Goal: Check status

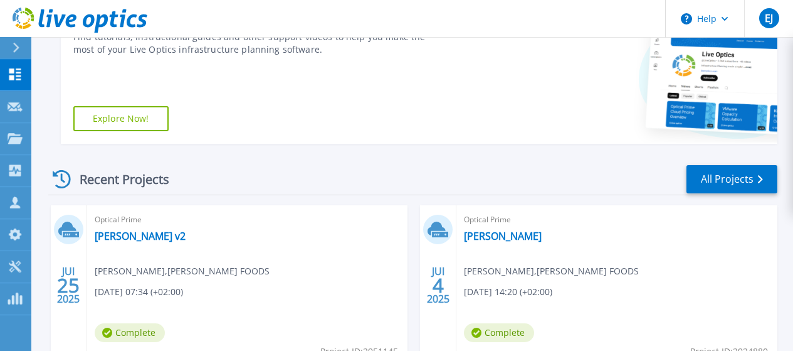
scroll to position [251, 0]
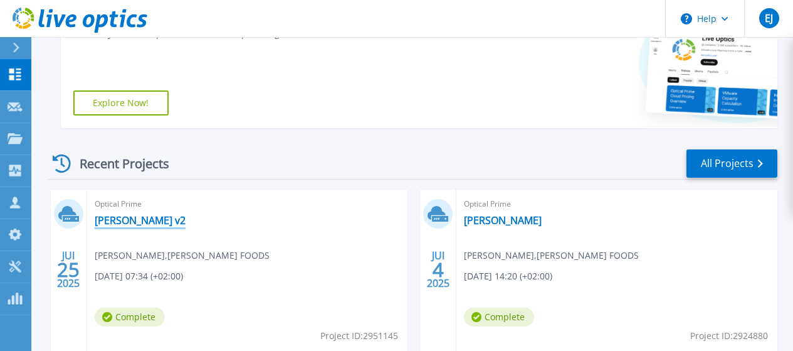
click at [108, 221] on link "[PERSON_NAME] v2" at bounding box center [140, 220] width 91 height 13
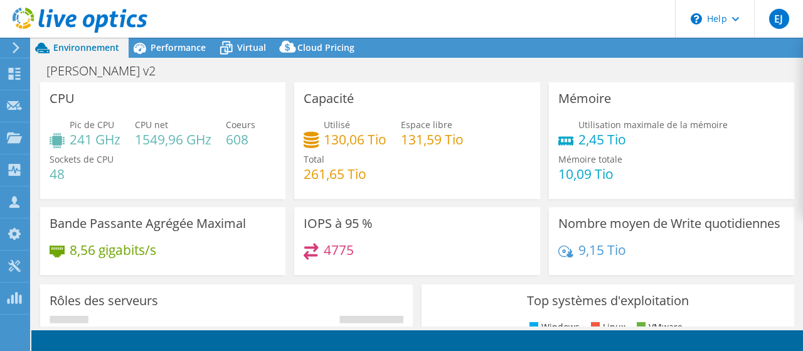
select select "USD"
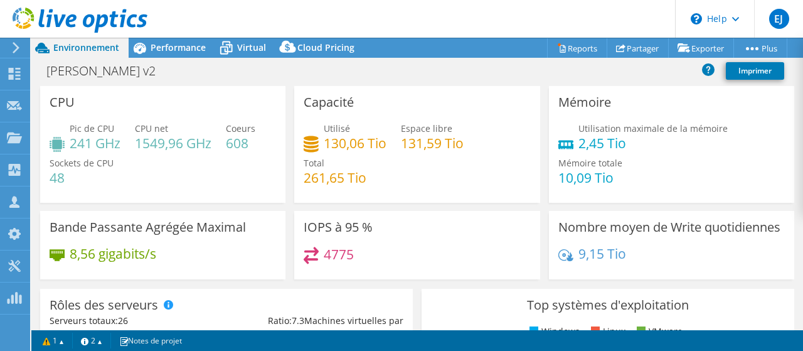
click at [290, 206] on div "Capacité Utilisé 130,06 Tio Espace libre 131,59 Tio Total 261,65 Tio" at bounding box center [417, 148] width 254 height 125
click at [165, 43] on span "Performance" at bounding box center [177, 47] width 55 height 12
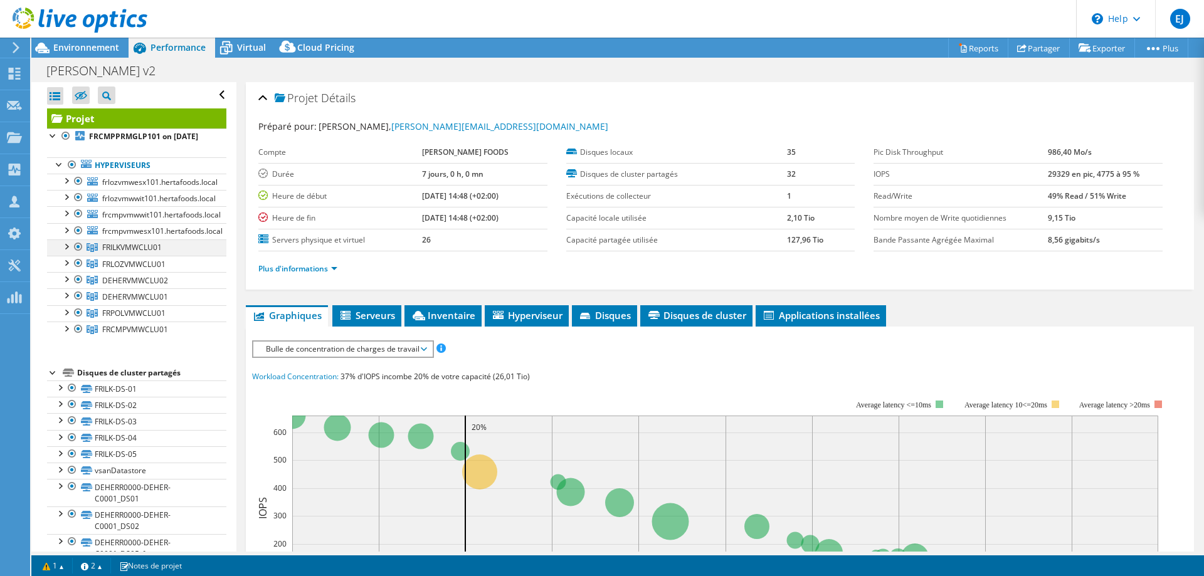
click at [64, 252] on div at bounding box center [66, 246] width 13 height 13
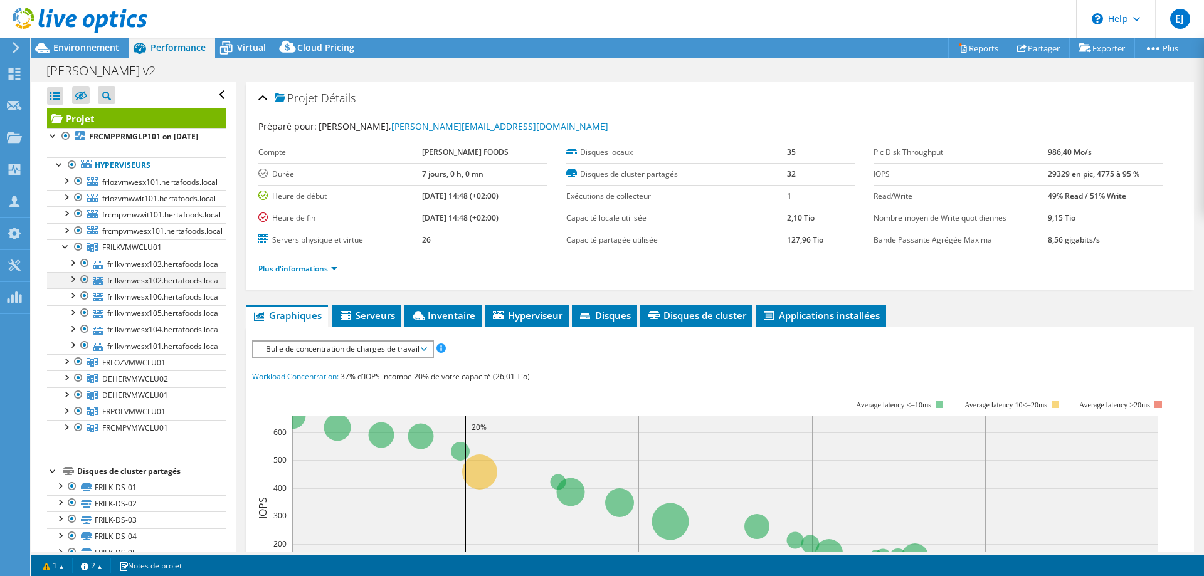
click at [72, 285] on div at bounding box center [72, 278] width 13 height 13
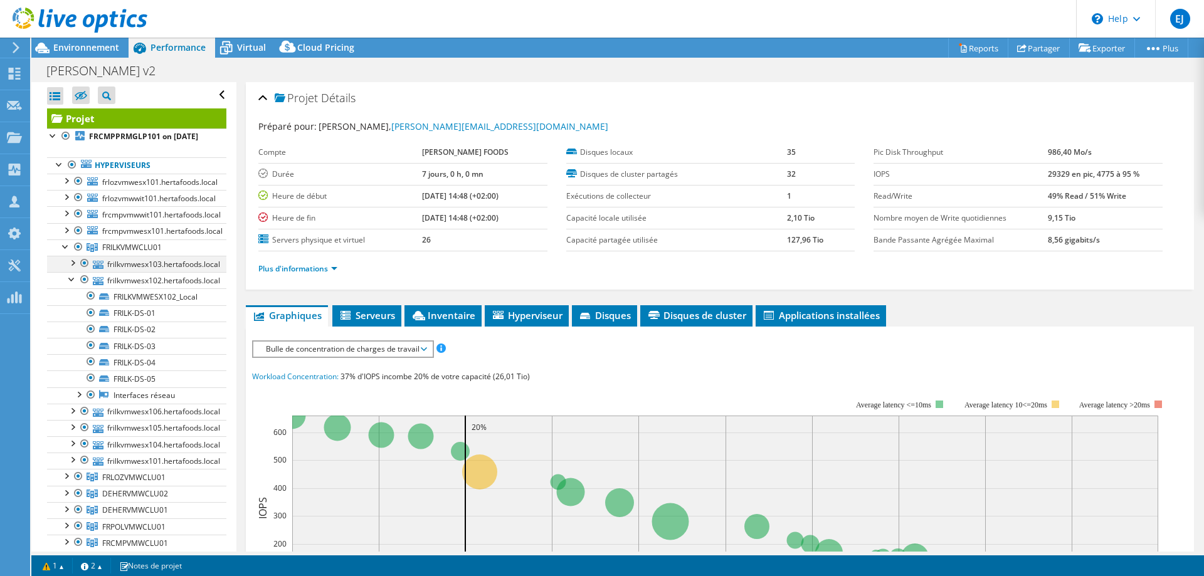
click at [73, 268] on div at bounding box center [72, 262] width 13 height 13
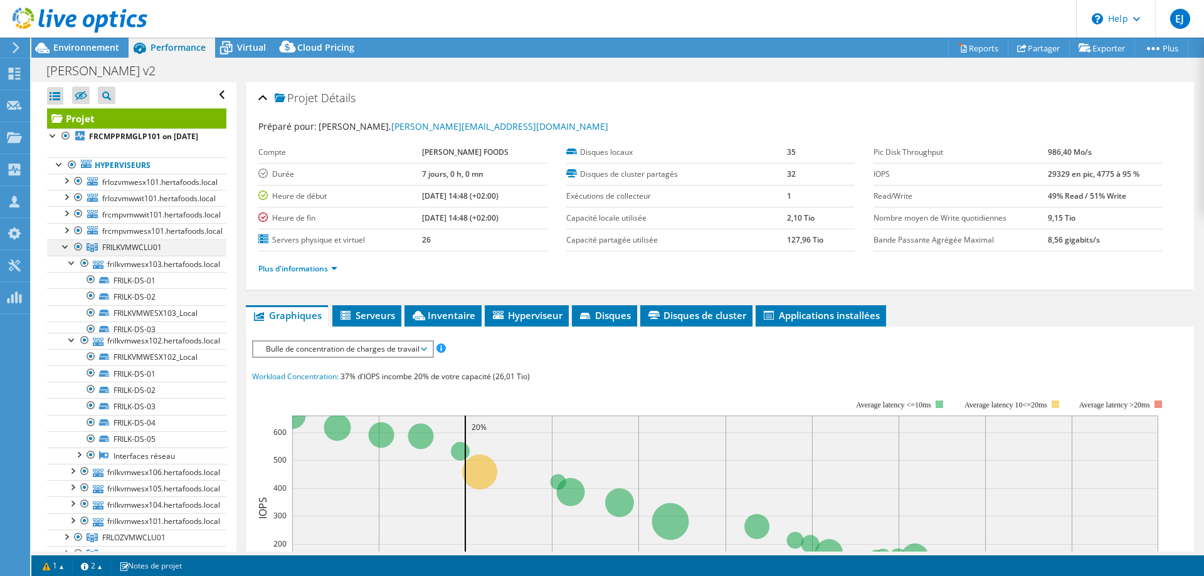
click at [63, 252] on div at bounding box center [66, 246] width 13 height 13
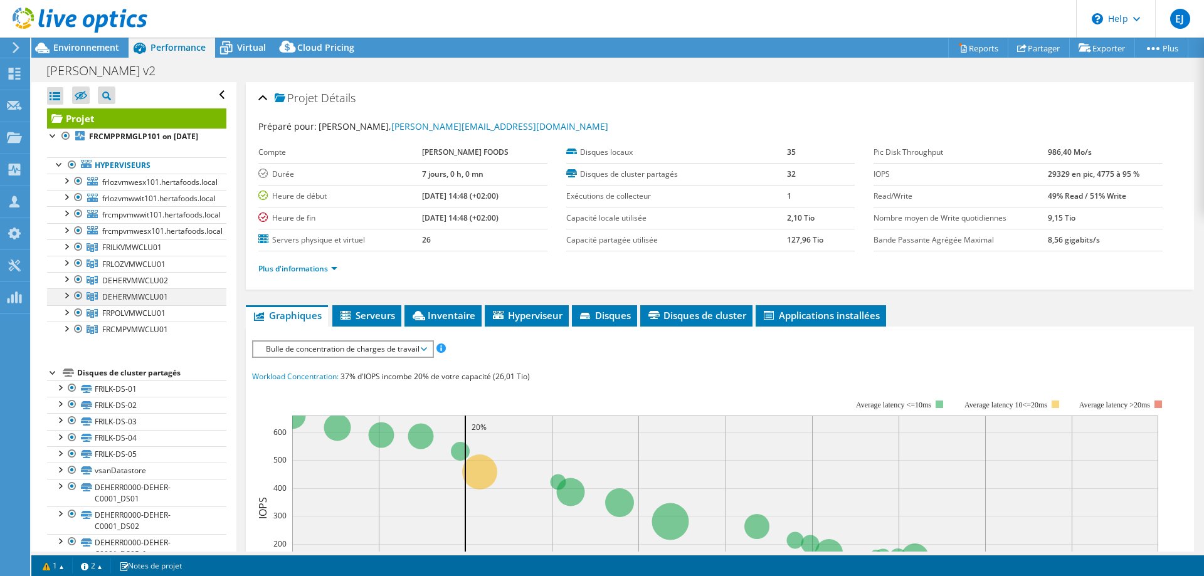
click at [65, 301] on div at bounding box center [66, 294] width 13 height 13
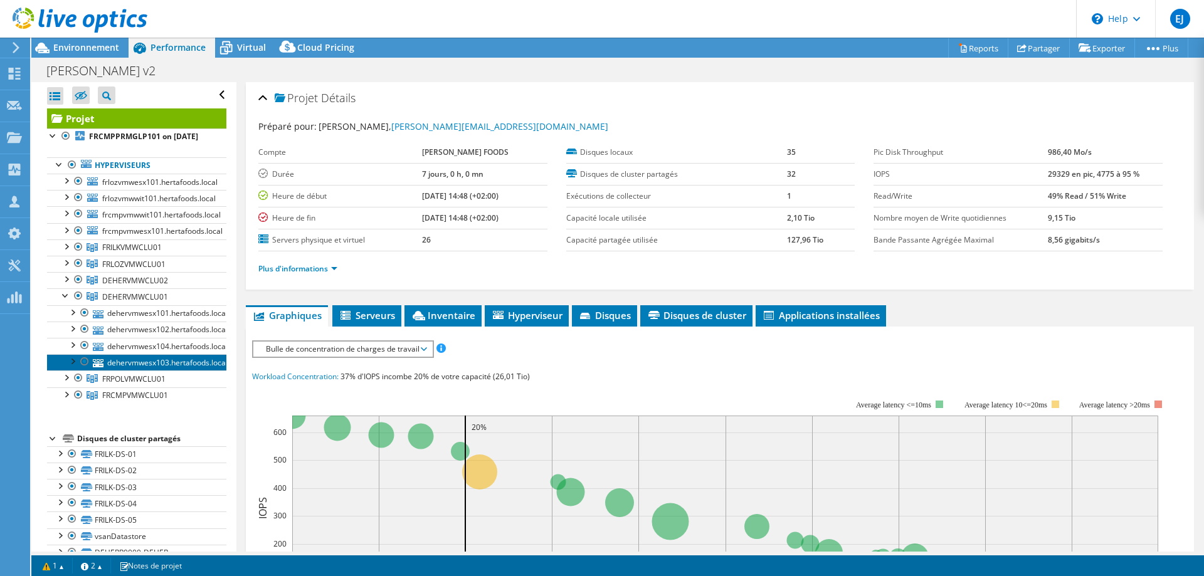
click at [136, 350] on link "dehervmwesx103.hertafoods.local" at bounding box center [136, 362] width 179 height 16
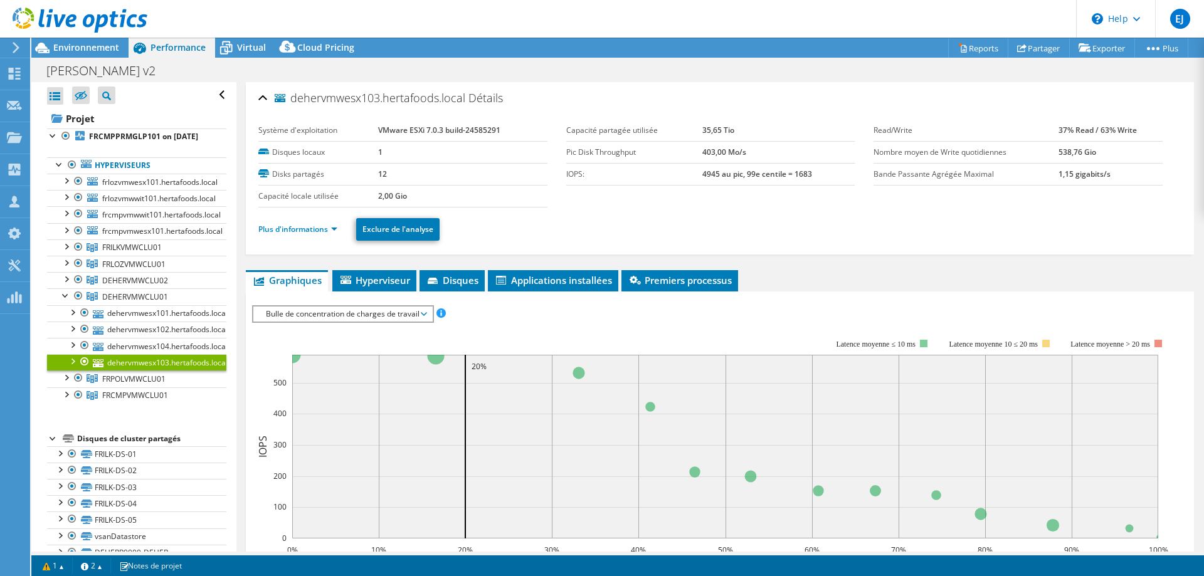
click at [313, 269] on div "dehervmwesx103.hertafoods.local Détails Système d'exploitation VMware ESXi 7.0.…" at bounding box center [719, 455] width 967 height 747
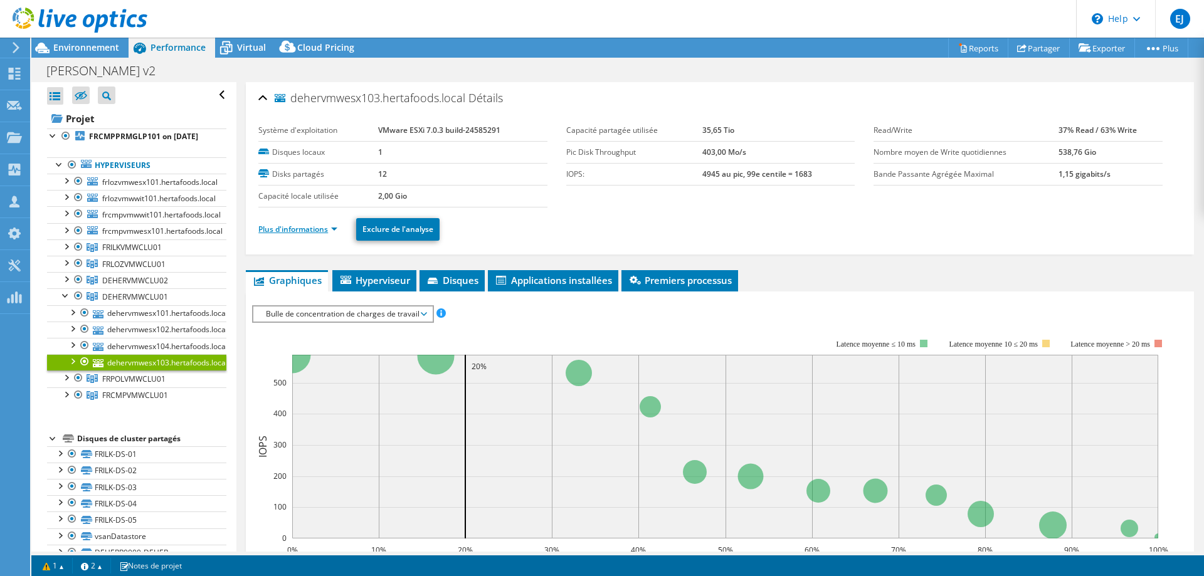
click at [307, 233] on link "Plus d'informations" at bounding box center [297, 229] width 79 height 11
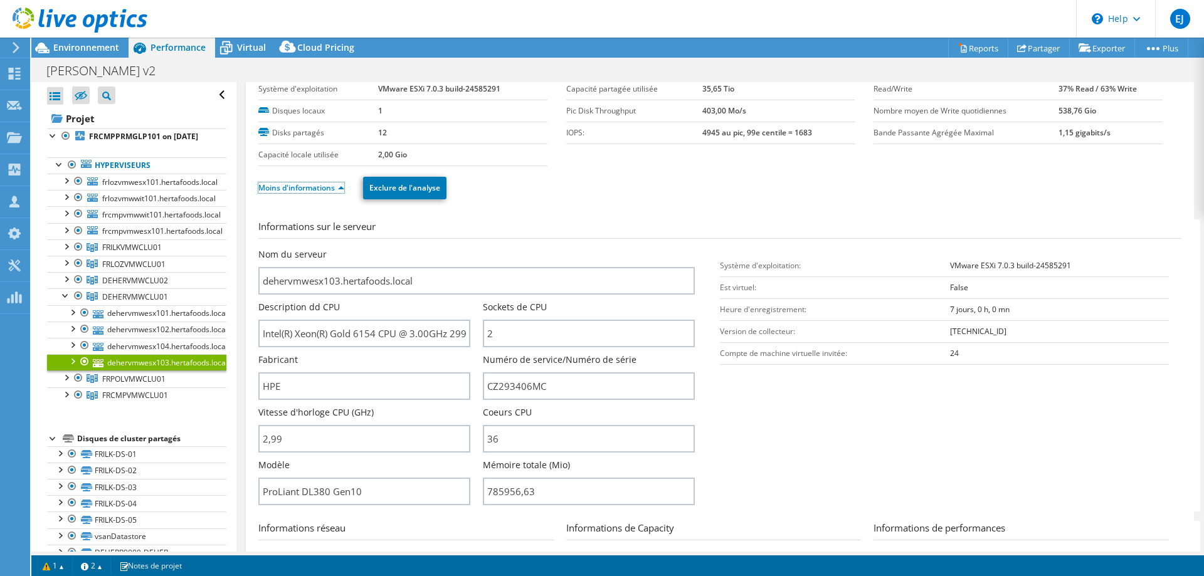
scroll to position [63, 0]
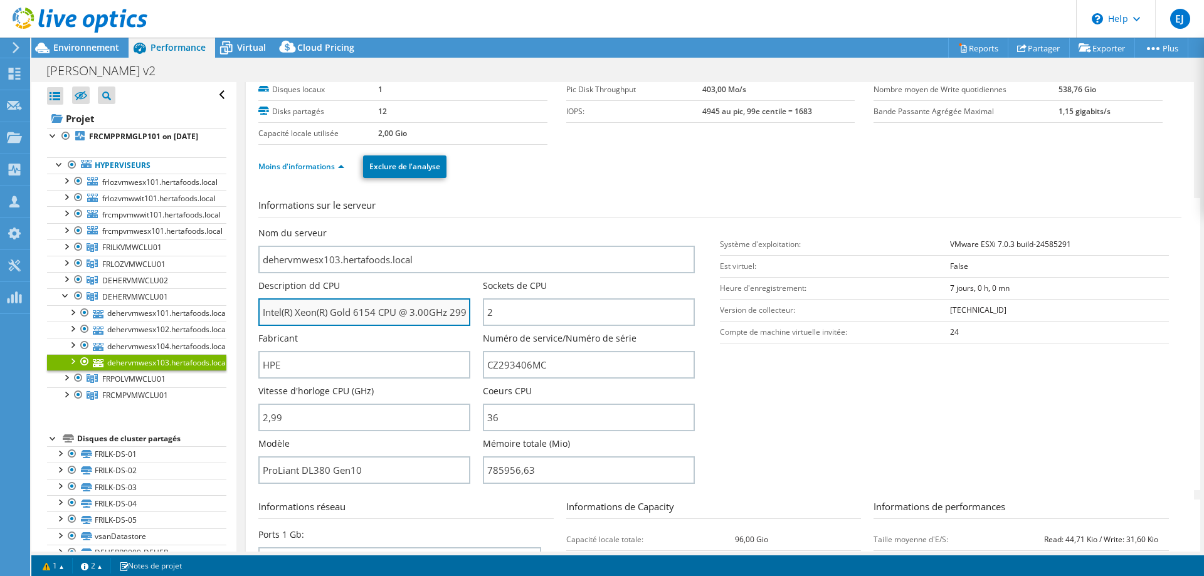
drag, startPoint x: 355, startPoint y: 312, endPoint x: 376, endPoint y: 312, distance: 21.3
click at [376, 312] on input "Intel(R) Xeon(R) Gold 6154 CPU @ 3.00GHz 299 GHz" at bounding box center [364, 312] width 212 height 28
click at [734, 350] on section "Informations sur le serveur Nom du serveur dehervmwesx103.hertafoods.local Desc…" at bounding box center [722, 344] width 929 height 292
drag, startPoint x: 414, startPoint y: 318, endPoint x: 512, endPoint y: 313, distance: 97.9
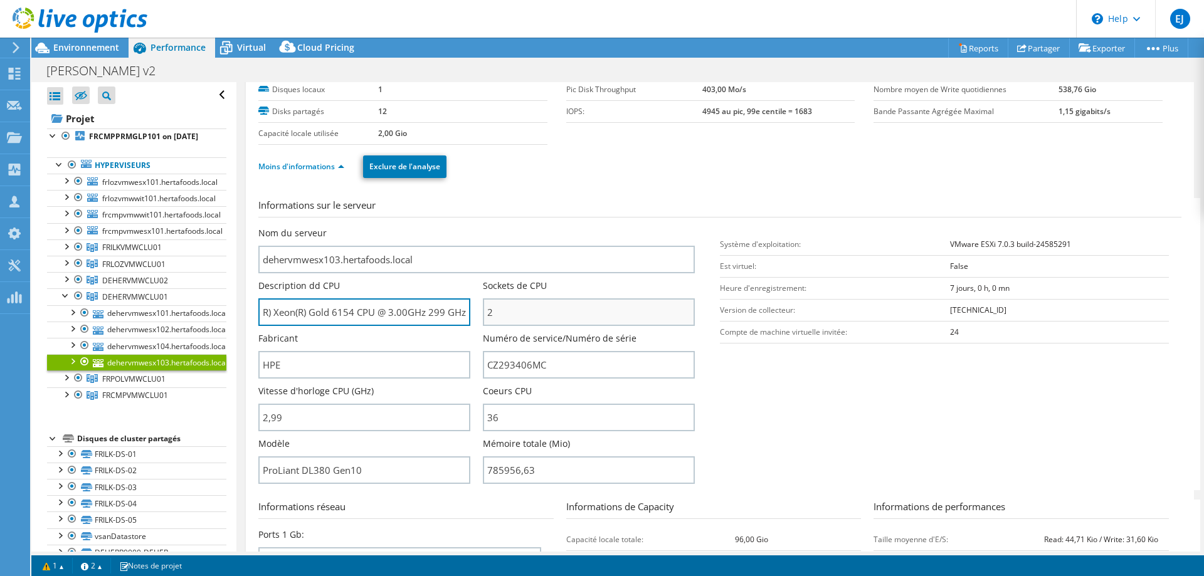
click at [512, 227] on div "Nom du serveur dehervmwesx103.hertafoods.local Description dd CPU Intel(R) Xeon…" at bounding box center [482, 227] width 449 height 0
click at [424, 317] on input "Intel(R) Xeon(R) Gold 6154 CPU @ 3.00GHz 299 GHz" at bounding box center [364, 312] width 212 height 28
drag, startPoint x: 331, startPoint y: 310, endPoint x: 351, endPoint y: 308, distance: 20.2
click at [351, 308] on input "Intel(R) Xeon(R) Gold 6154 CPU @ 3.00GHz 299 GHz" at bounding box center [364, 312] width 212 height 28
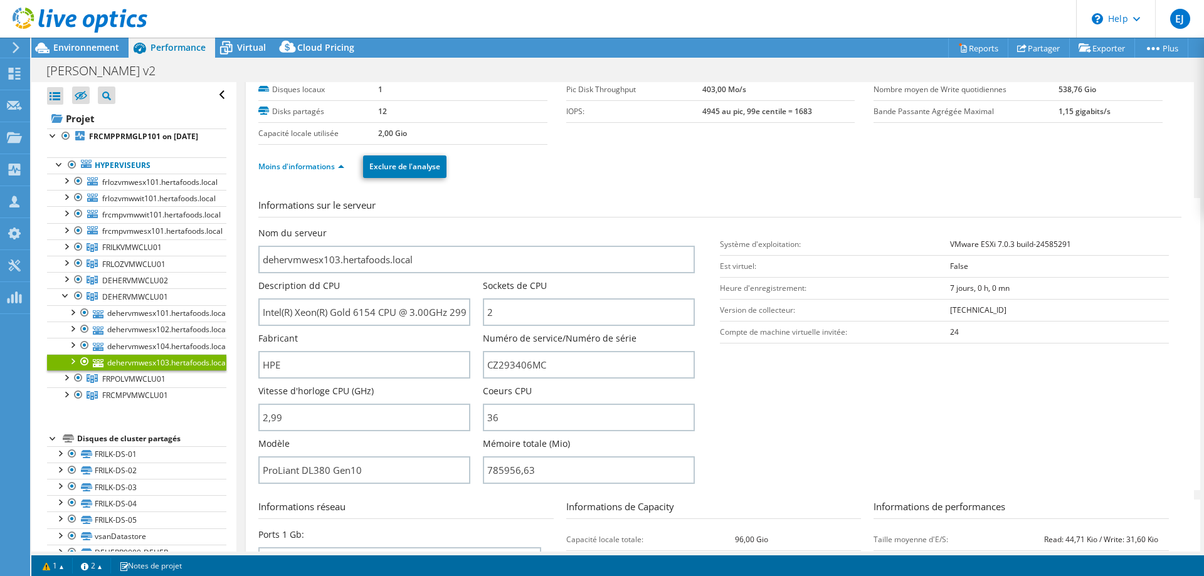
click at [779, 350] on section "Informations sur le serveur Nom du serveur dehervmwesx103.hertafoods.local Desc…" at bounding box center [722, 344] width 929 height 292
drag, startPoint x: 485, startPoint y: 472, endPoint x: 519, endPoint y: 472, distance: 33.2
click at [519, 350] on input "785956,63" at bounding box center [589, 470] width 212 height 28
type input "78595663"
click at [801, 350] on section "Informations sur le serveur Nom du serveur dehervmwesx103.hertafoods.local Desc…" at bounding box center [722, 344] width 929 height 292
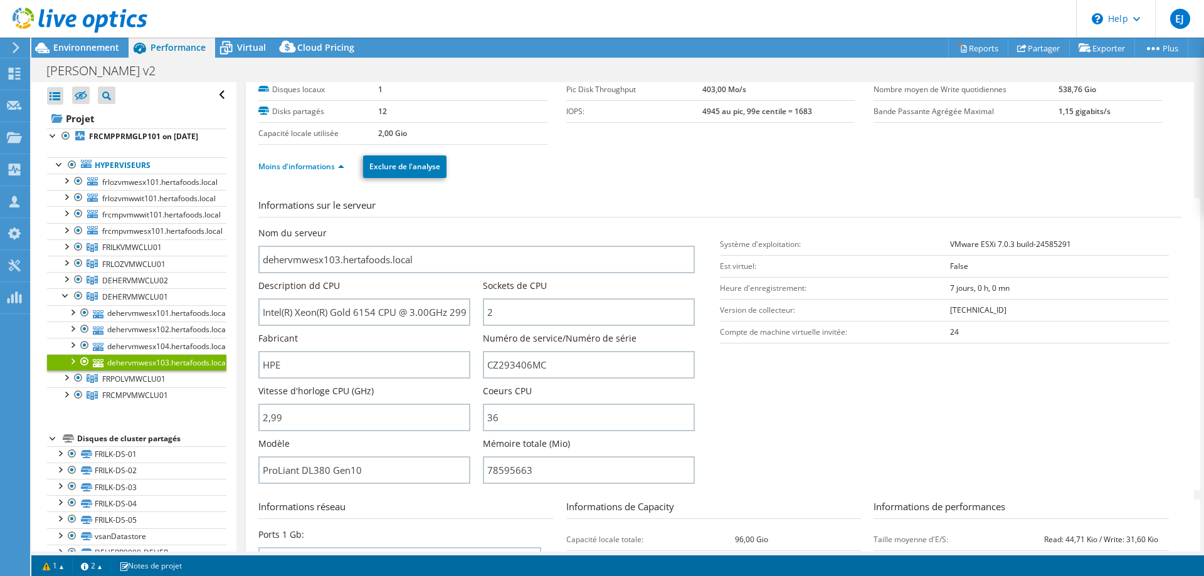
click at [770, 172] on ul "Moins d'informations Exclure de l'analyse" at bounding box center [719, 165] width 923 height 26
drag, startPoint x: 354, startPoint y: 314, endPoint x: 375, endPoint y: 314, distance: 20.7
click at [375, 314] on input "Intel(R) Xeon(R) Gold 6154 CPU @ 3.00GHz 299 GHz" at bounding box center [364, 312] width 212 height 28
click at [719, 350] on section "Informations sur le serveur Nom du serveur dehervmwesx103.hertafoods.local Desc…" at bounding box center [722, 344] width 929 height 292
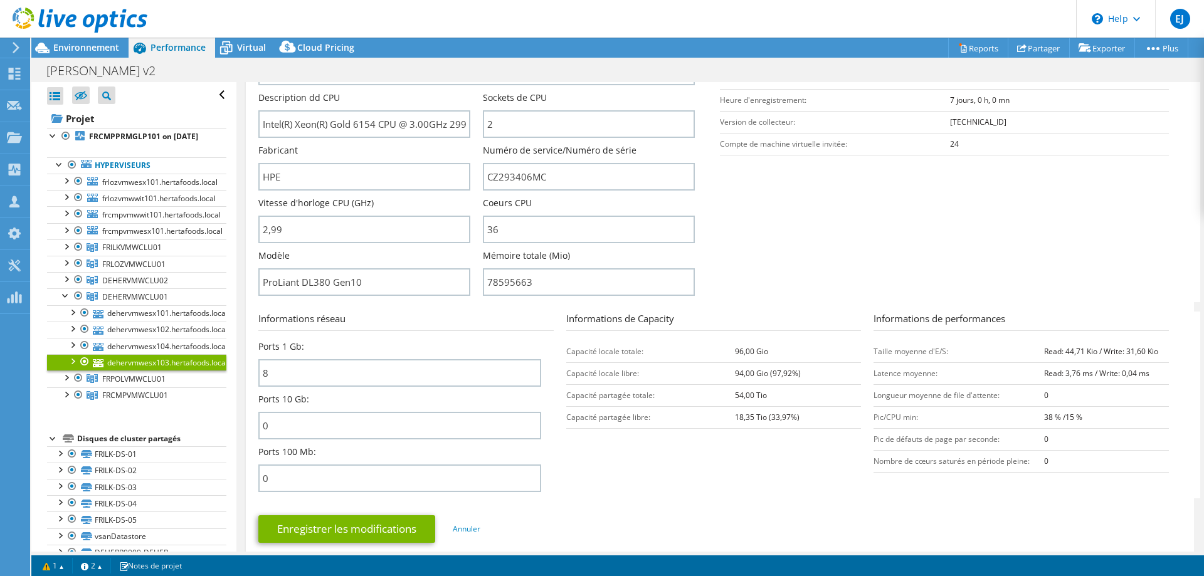
click at [551, 342] on div "Informations réseau Ports 1 Gb: 8 Ports 10 Gb: 0 Ports 100 Mb: 0" at bounding box center [412, 405] width 308 height 187
drag, startPoint x: 277, startPoint y: 432, endPoint x: 260, endPoint y: 428, distance: 18.0
click at [260, 350] on input "0" at bounding box center [399, 426] width 283 height 28
drag, startPoint x: 282, startPoint y: 374, endPoint x: 255, endPoint y: 371, distance: 27.1
click at [255, 350] on div "dehervmwesx103.hertafoods.local Détails Système d'exploitation VMware ESXi 7.0.…" at bounding box center [720, 201] width 948 height 741
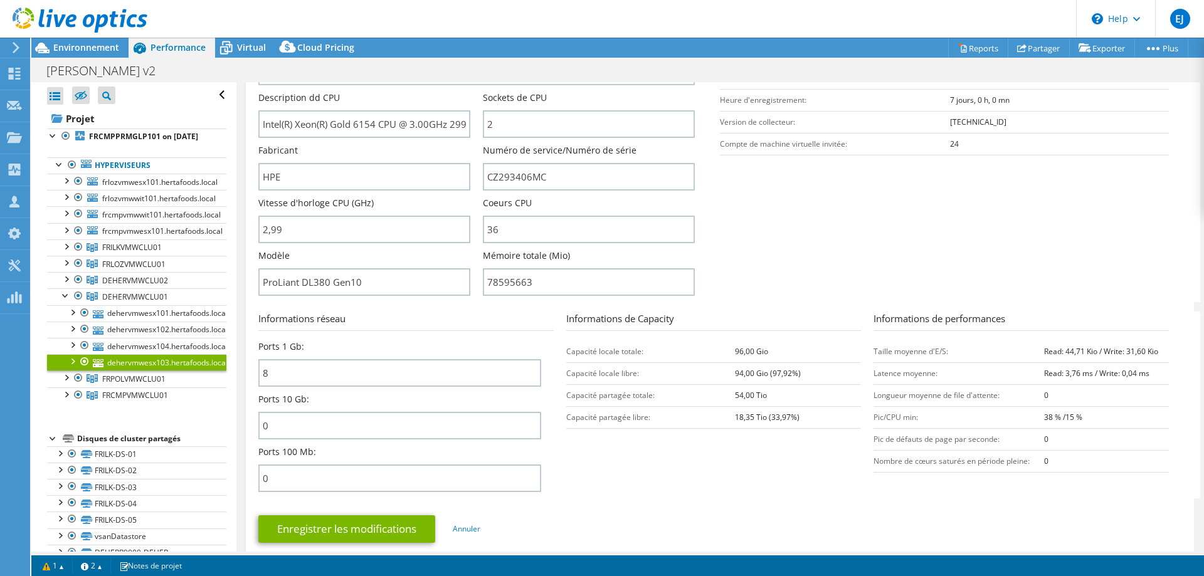
click at [729, 300] on section "Informations sur le serveur Nom du serveur dehervmwesx103.hertafoods.local Desc…" at bounding box center [722, 156] width 929 height 292
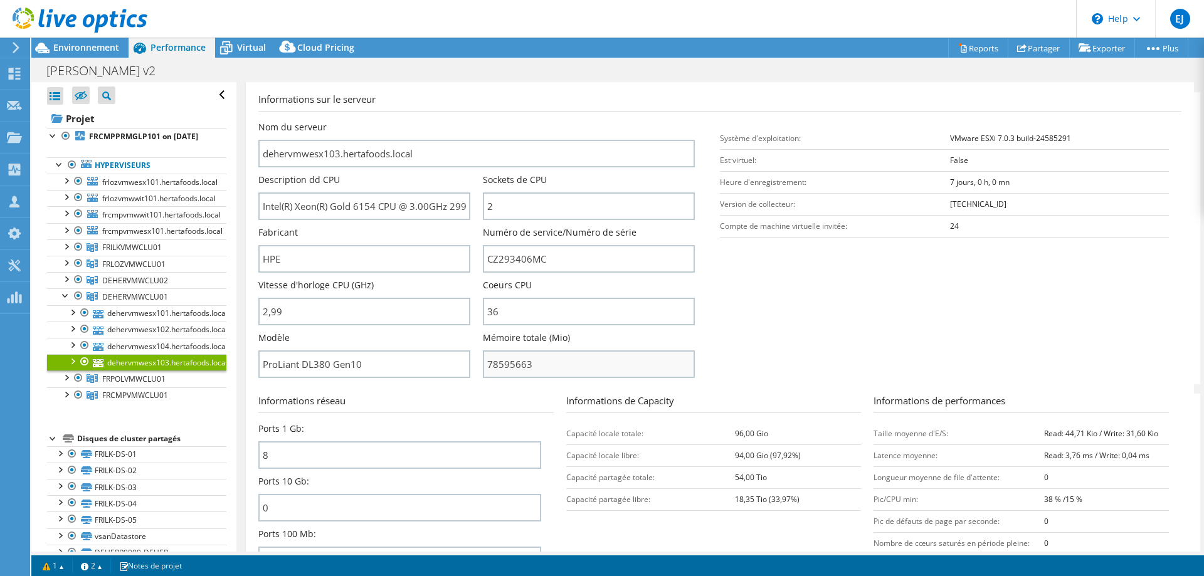
scroll to position [188, 0]
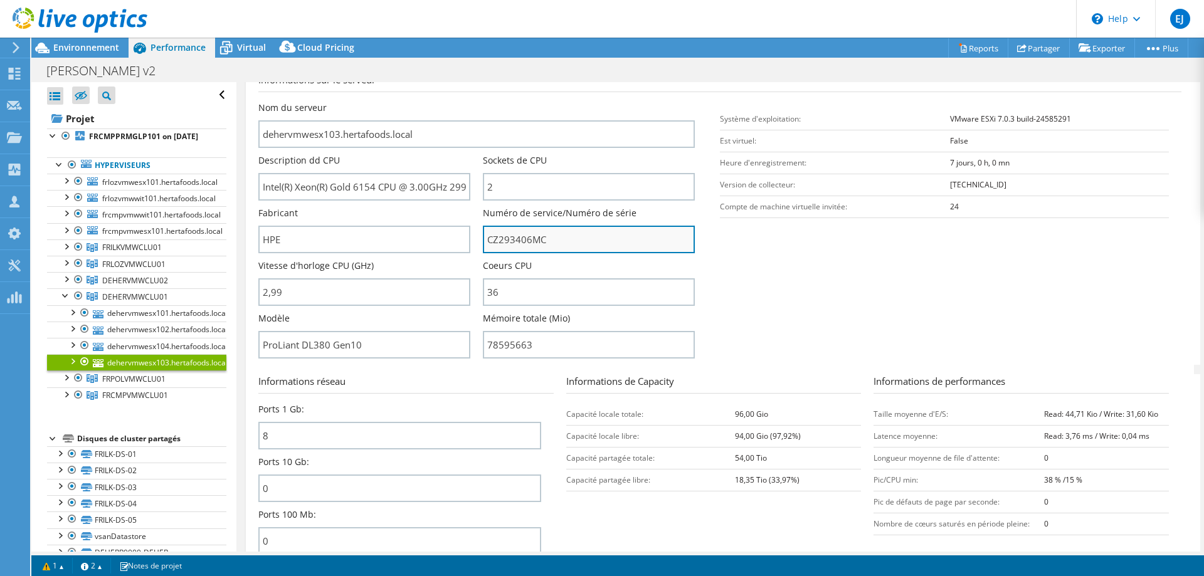
click at [510, 241] on input "CZ293406MC" at bounding box center [589, 240] width 212 height 28
click at [802, 287] on section "Informations sur le serveur Nom du serveur dehervmwesx103.hertafoods.local Desc…" at bounding box center [722, 219] width 929 height 292
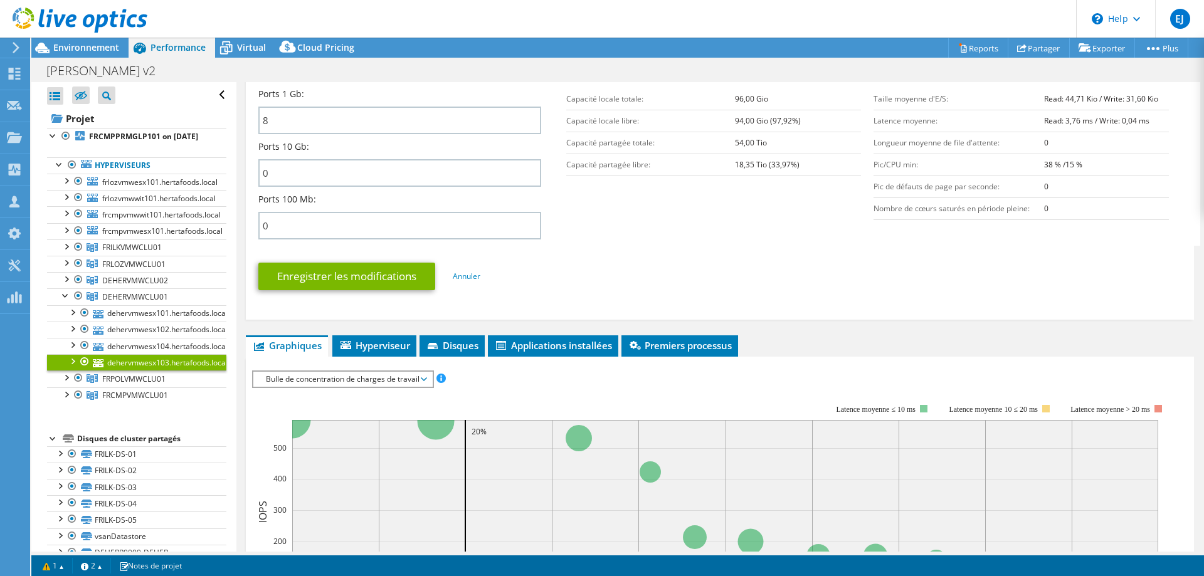
scroll to position [376, 0]
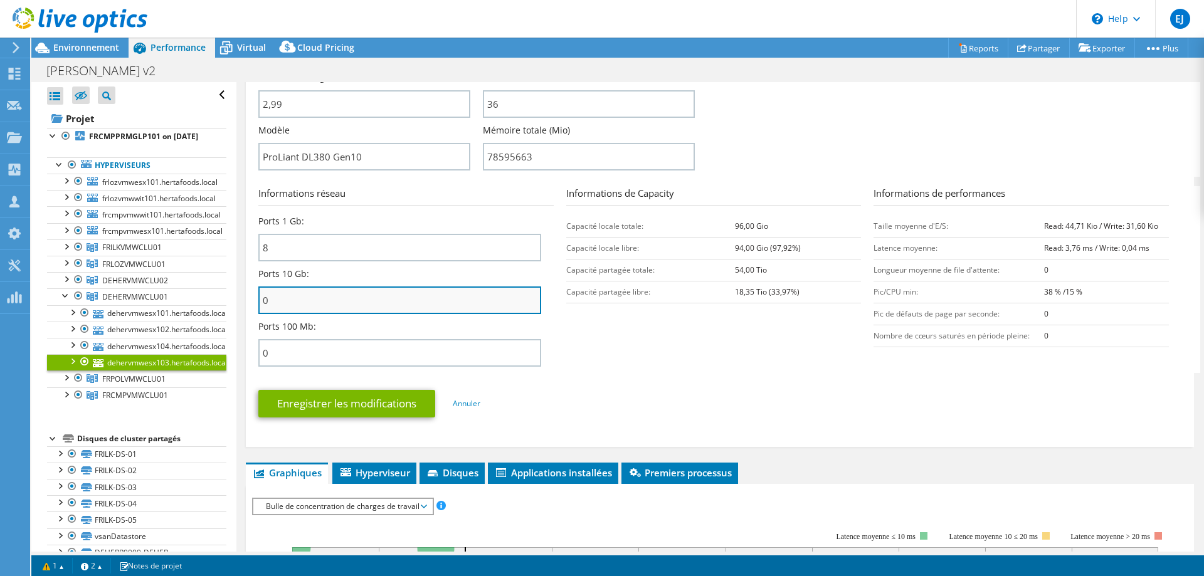
click at [271, 305] on input "0" at bounding box center [399, 301] width 283 height 28
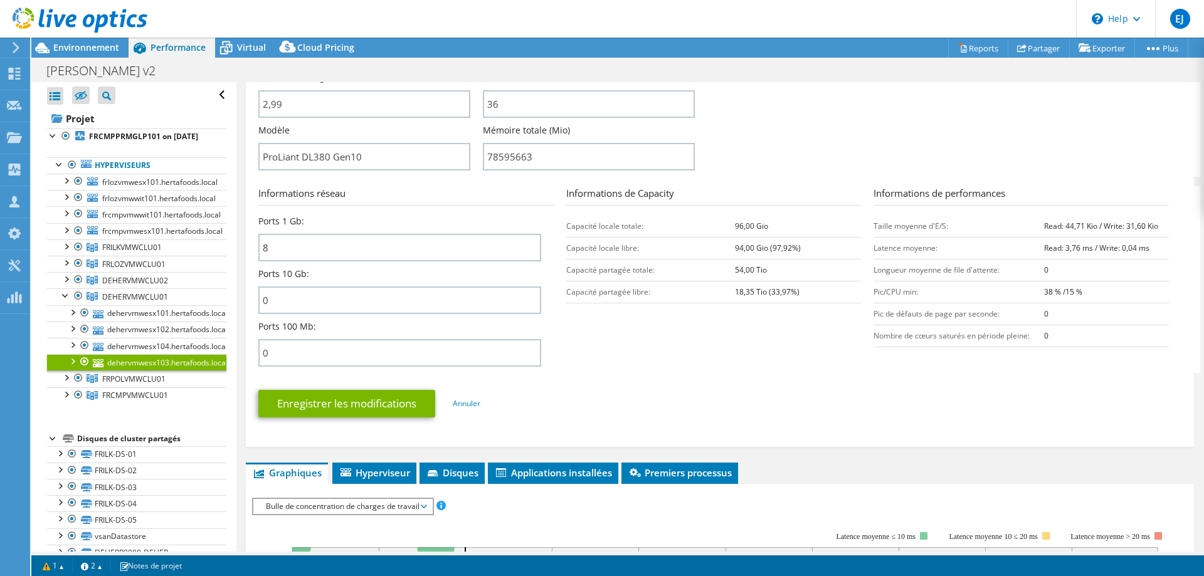
click at [551, 304] on div "Informations réseau Ports 1 Gb: 8 Ports 10 Gb: 0 Ports 100 Mb: 0" at bounding box center [412, 279] width 308 height 187
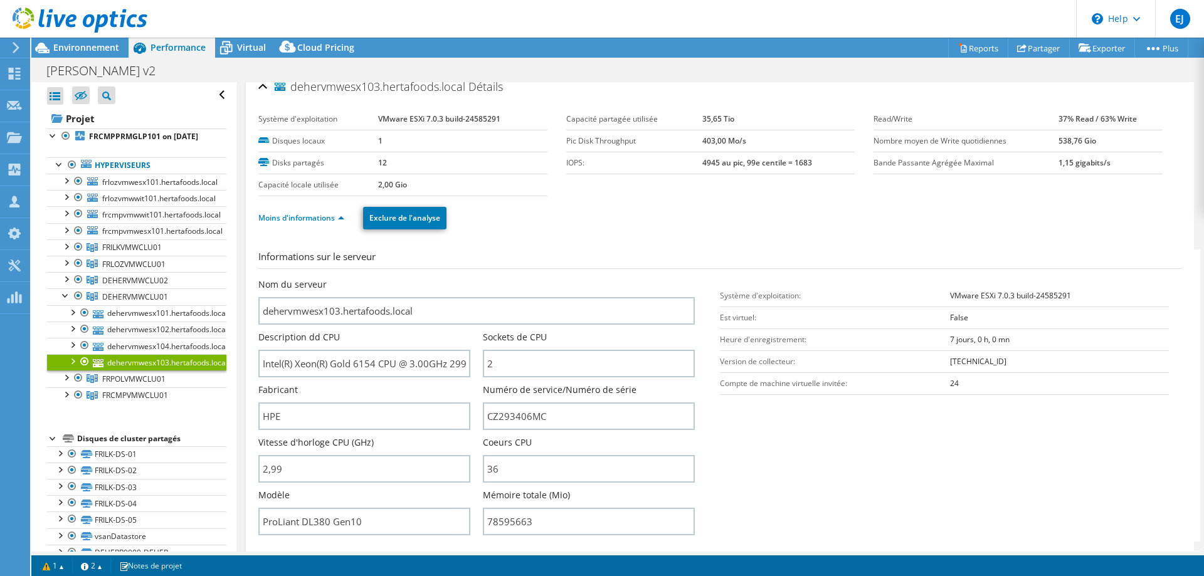
scroll to position [0, 0]
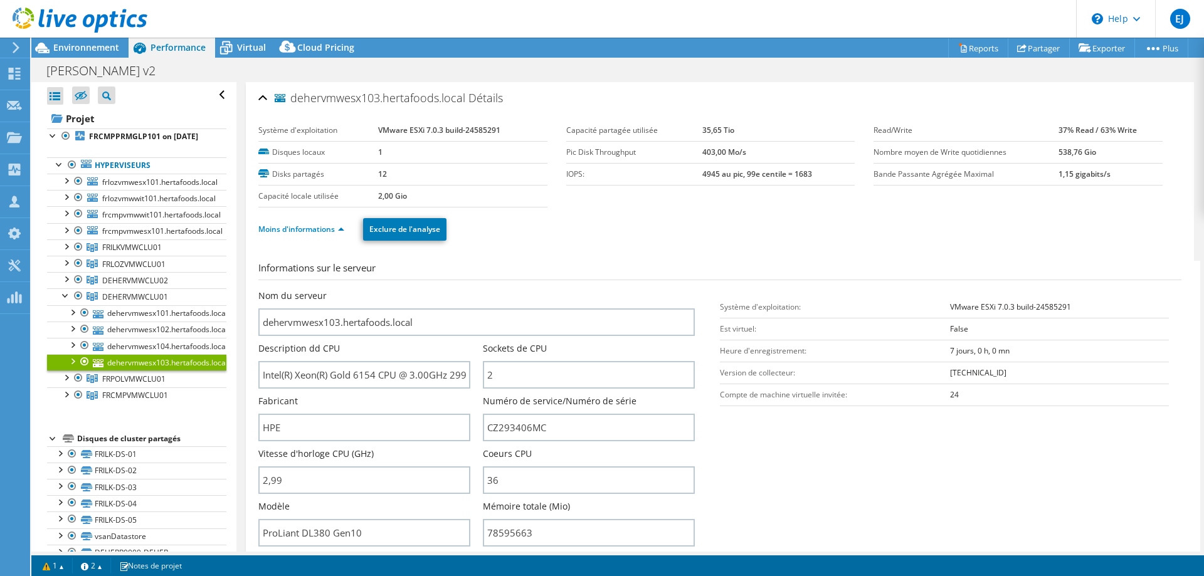
click at [547, 266] on h3 "Informations sur le serveur" at bounding box center [719, 270] width 923 height 19
click at [65, 301] on div at bounding box center [66, 294] width 13 height 13
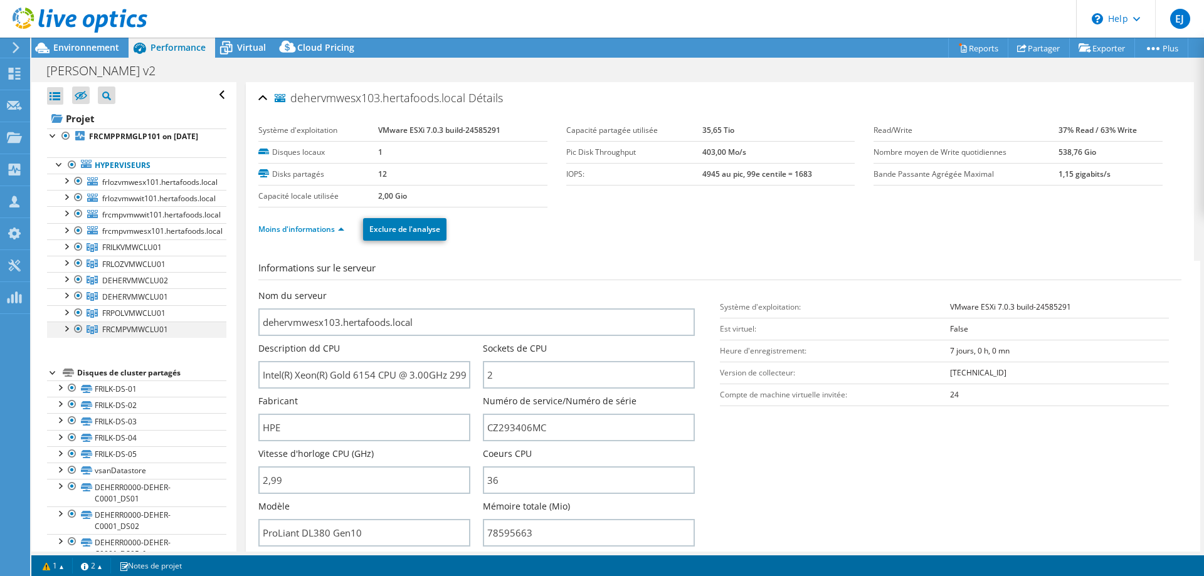
click at [61, 334] on div at bounding box center [66, 328] width 13 height 13
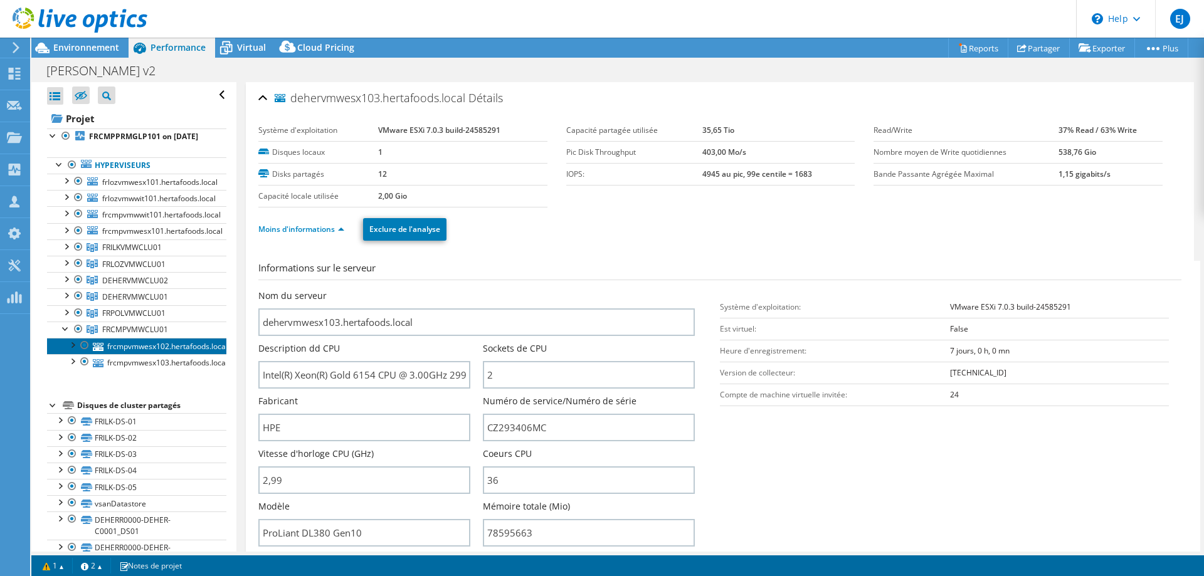
click at [127, 350] on link "frcmpvmwesx102.hertafoods.local" at bounding box center [136, 346] width 179 height 16
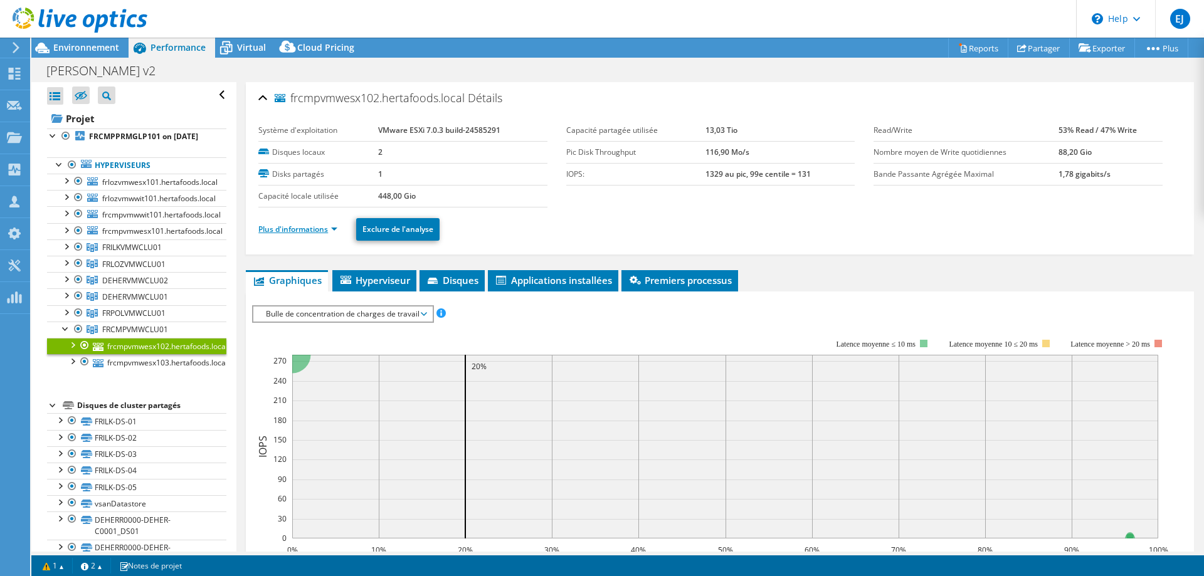
click at [312, 228] on link "Plus d'informations" at bounding box center [297, 229] width 79 height 11
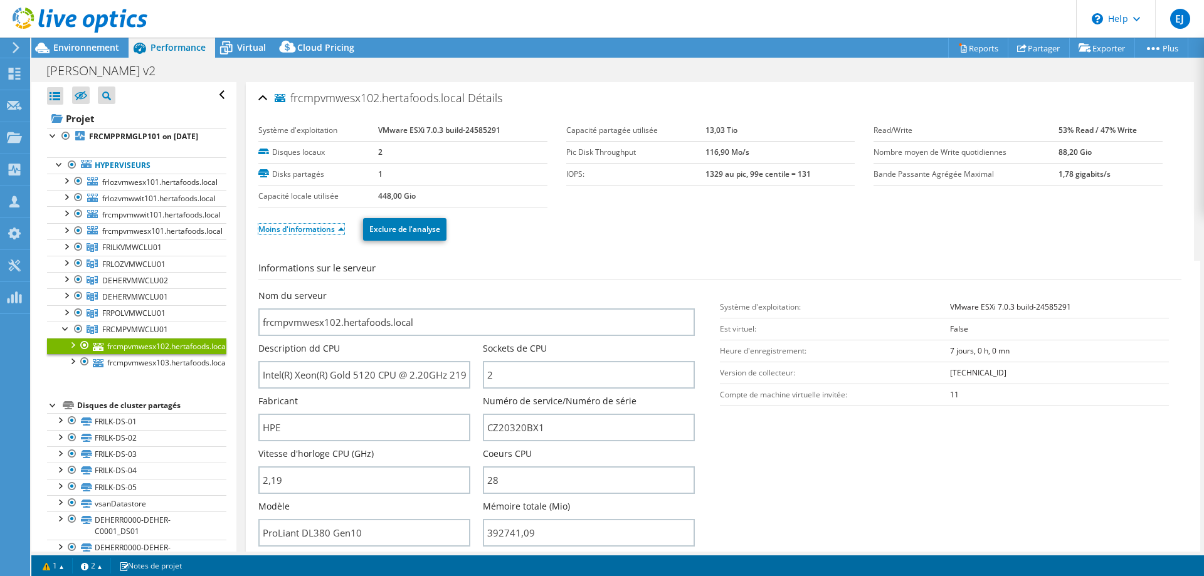
scroll to position [63, 0]
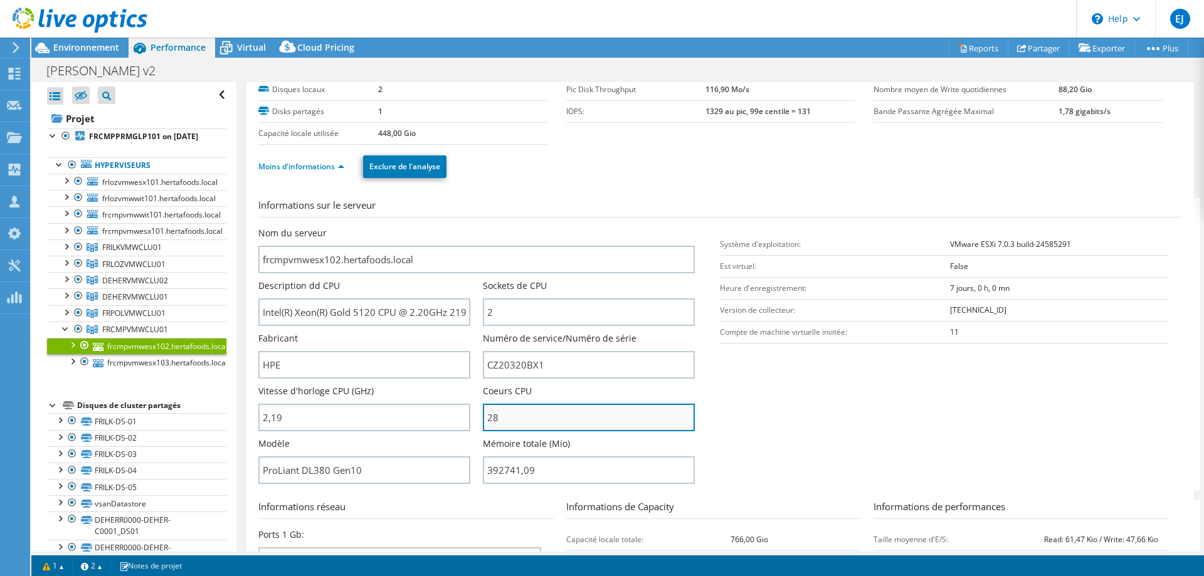
drag, startPoint x: 485, startPoint y: 416, endPoint x: 498, endPoint y: 416, distance: 13.2
click at [498, 350] on input "28" at bounding box center [589, 418] width 212 height 28
click at [796, 350] on section "Informations sur le serveur Nom du serveur frcmpvmwesx102.hertafoods.local Desc…" at bounding box center [722, 344] width 929 height 292
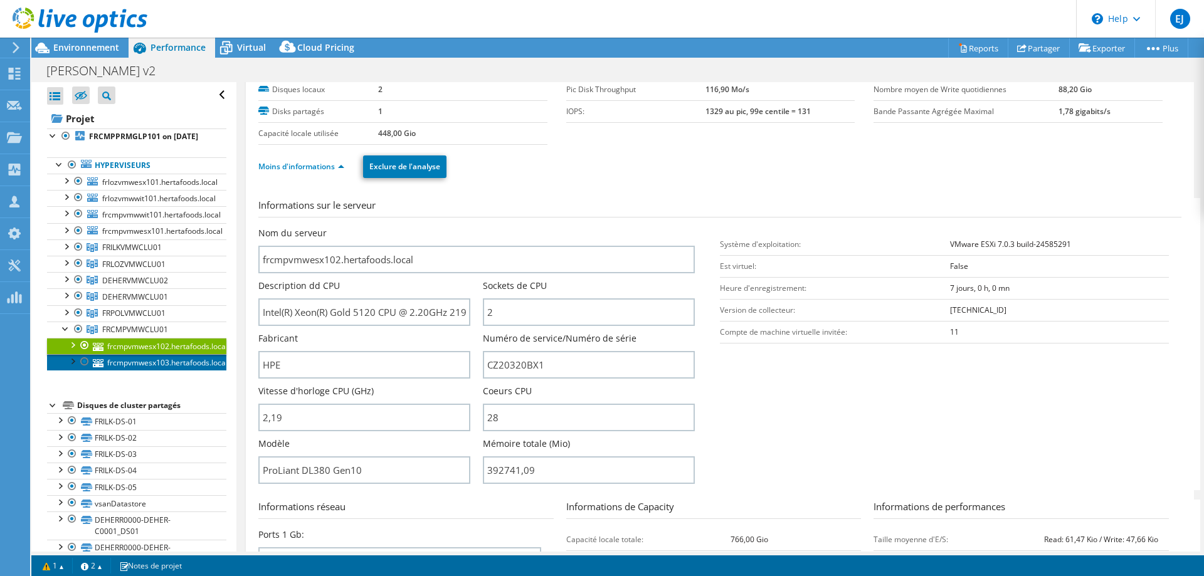
click at [149, 350] on link "frcmpvmwesx103.hertafoods.local" at bounding box center [136, 362] width 179 height 16
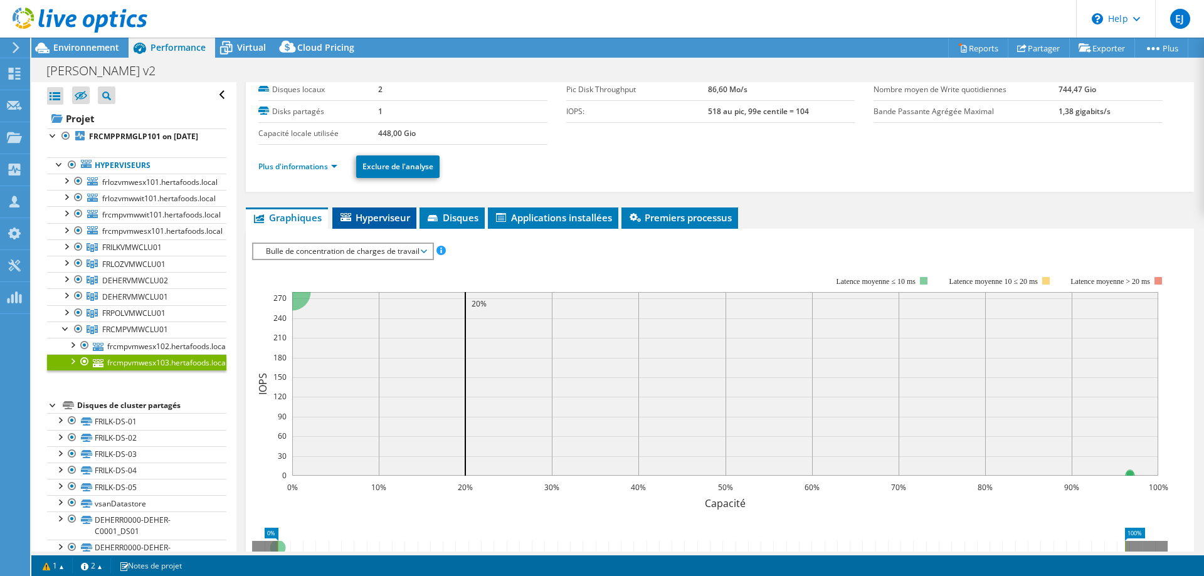
click at [356, 213] on span "Hyperviseur" at bounding box center [374, 217] width 71 height 13
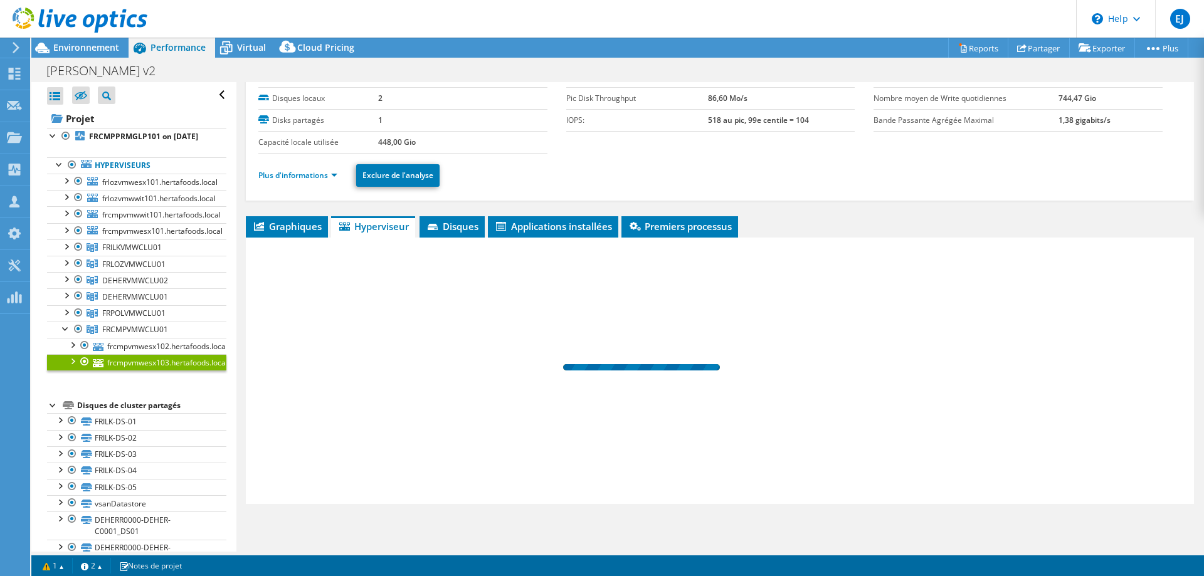
scroll to position [54, 0]
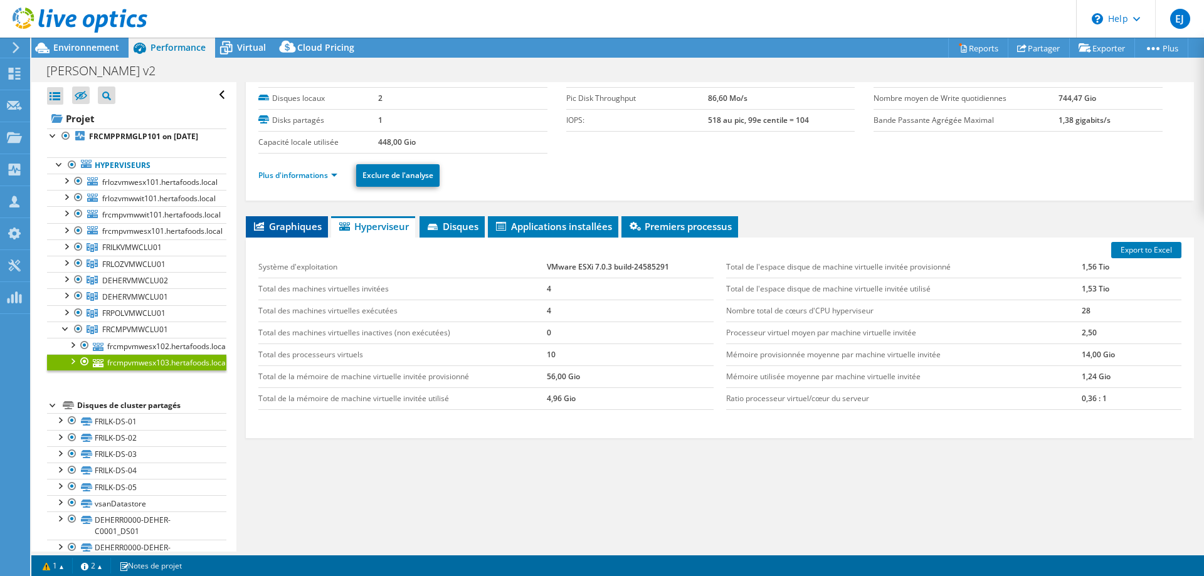
click at [294, 223] on span "Graphiques" at bounding box center [287, 226] width 70 height 13
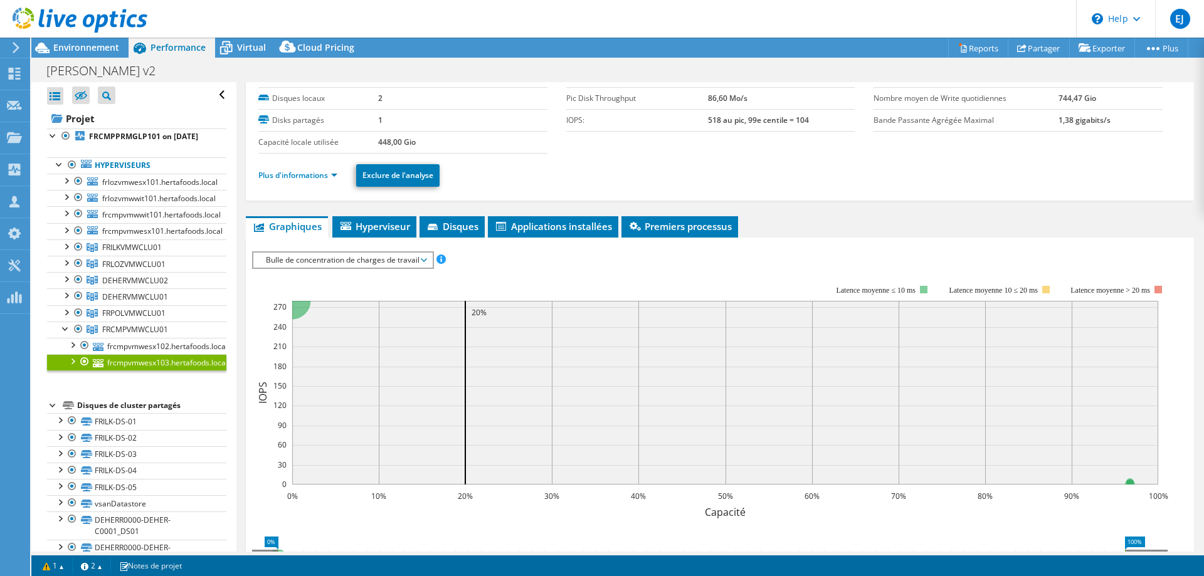
scroll to position [63, 0]
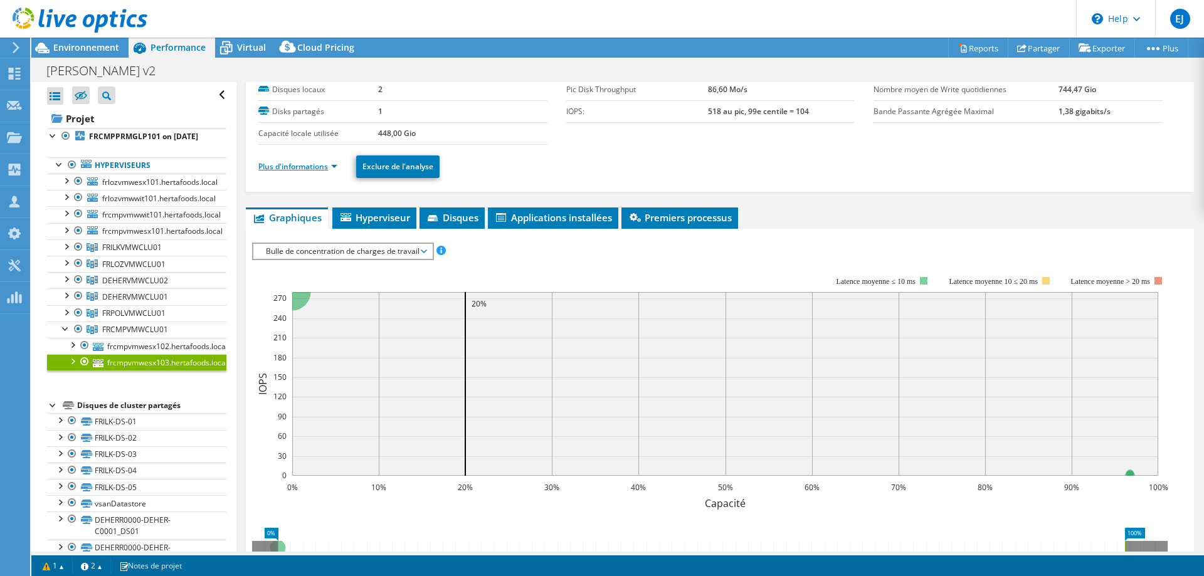
click at [302, 169] on link "Plus d'informations" at bounding box center [297, 166] width 79 height 11
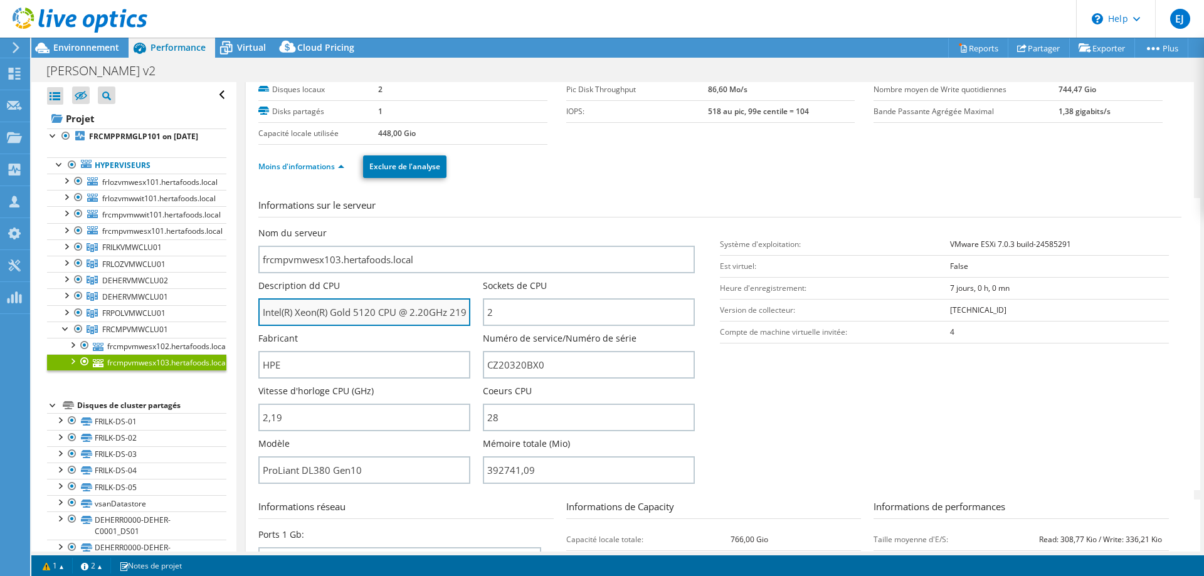
drag, startPoint x: 356, startPoint y: 311, endPoint x: 385, endPoint y: 313, distance: 28.9
click at [385, 313] on input "Intel(R) Xeon(R) Gold 5120 CPU @ 2.20GHz 219 GHz" at bounding box center [364, 312] width 212 height 28
click at [482, 200] on h3 "Informations sur le serveur" at bounding box center [719, 207] width 923 height 19
